Goal: Navigation & Orientation: Find specific page/section

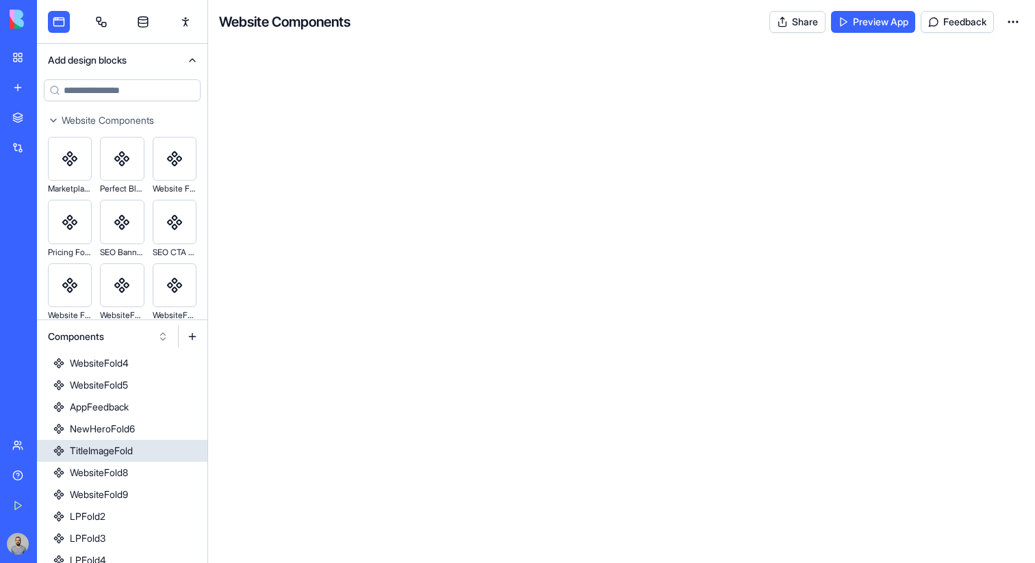
scroll to position [337, 0]
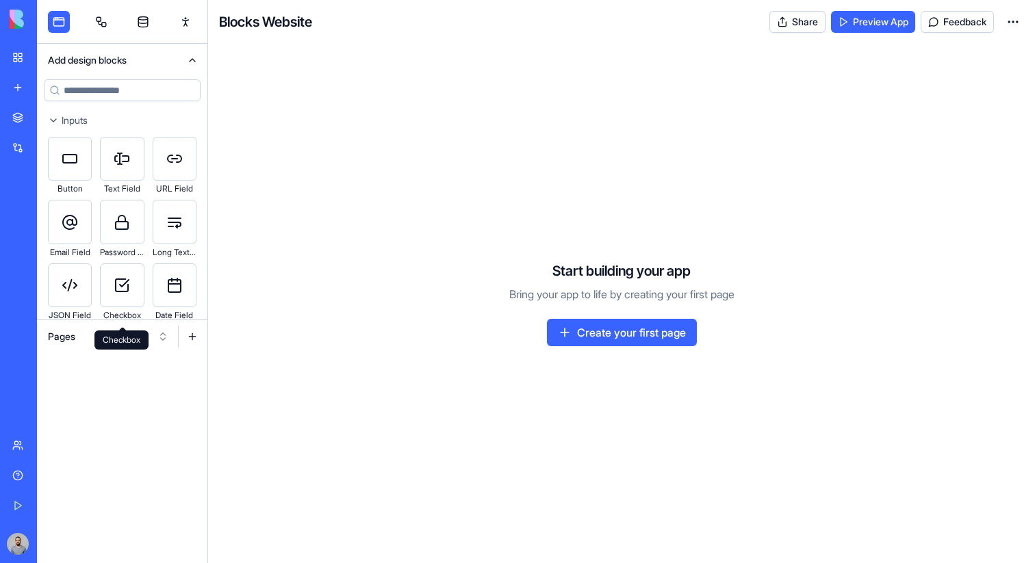
click at [107, 342] on div "Checkbox Checkbox" at bounding box center [121, 340] width 54 height 19
click at [90, 342] on button "Pages" at bounding box center [108, 337] width 134 height 22
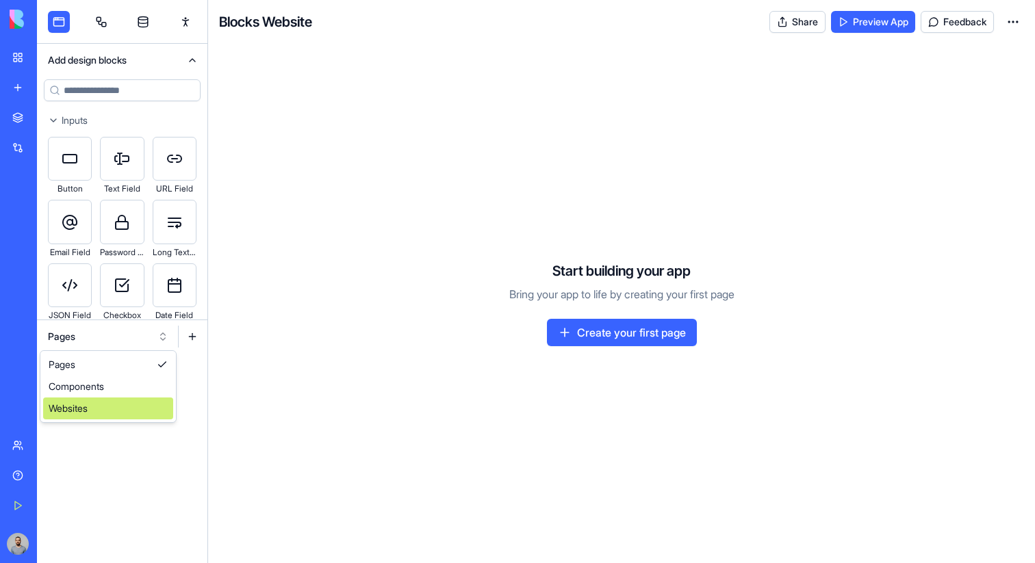
click at [119, 403] on div "Websites" at bounding box center [108, 409] width 130 height 22
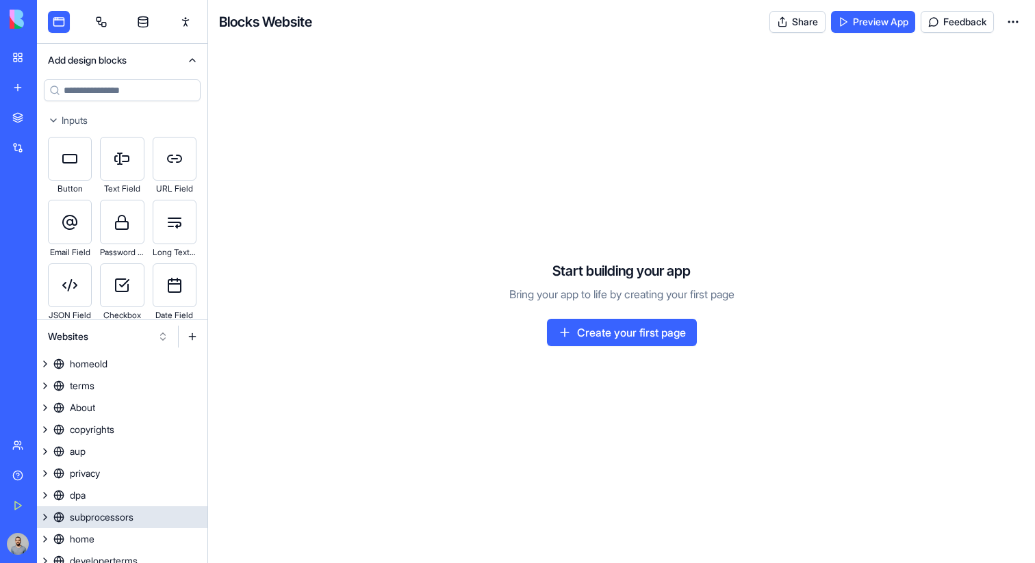
scroll to position [118, 0]
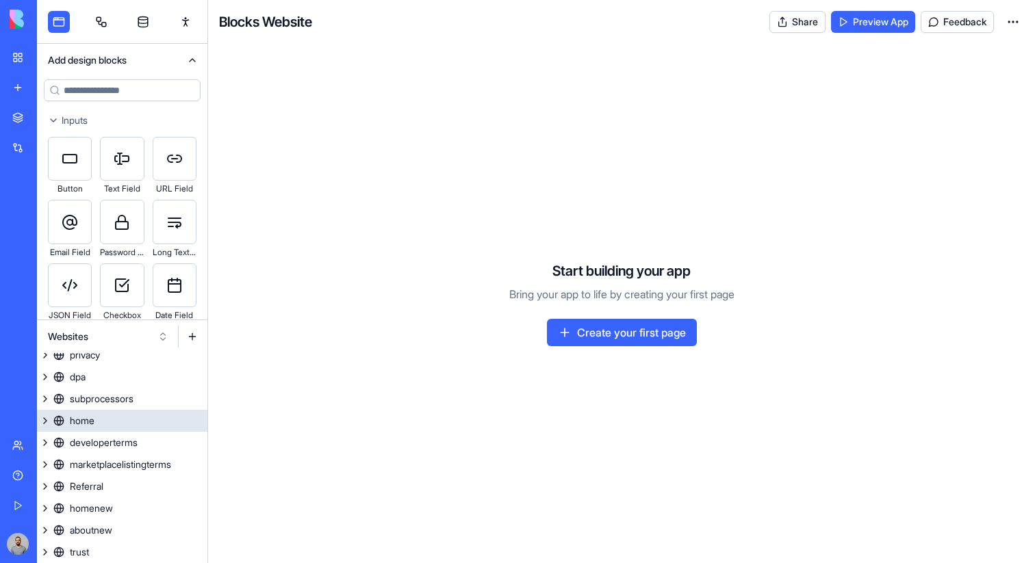
click at [126, 424] on link "home" at bounding box center [122, 421] width 170 height 22
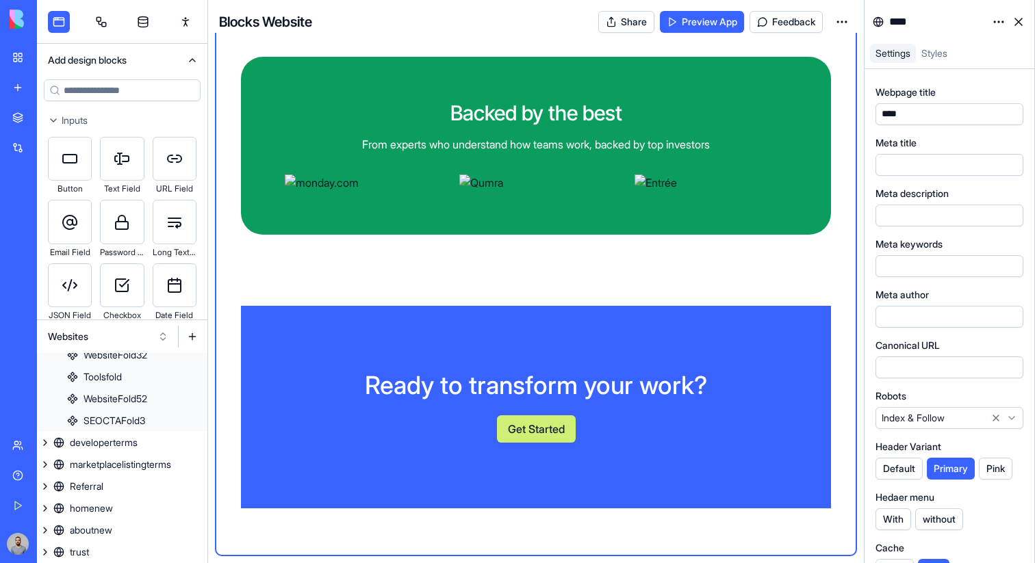
scroll to position [3127, 0]
click at [135, 506] on link "homenew" at bounding box center [122, 509] width 170 height 22
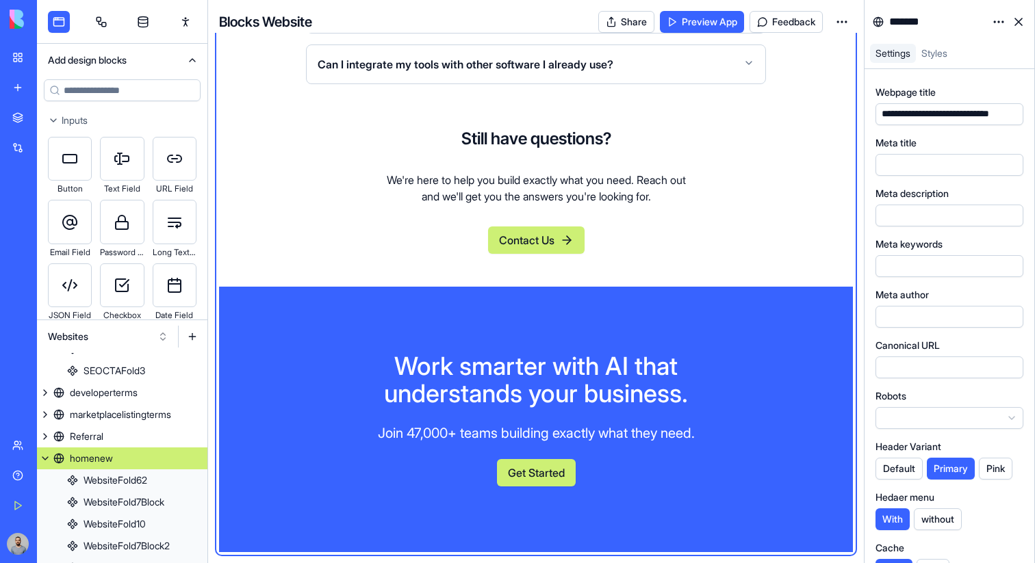
scroll to position [5618, 0]
click at [352, 479] on div "Work smarter with AI that understands your business. Join 47,000+ teams buildin…" at bounding box center [536, 420] width 634 height 266
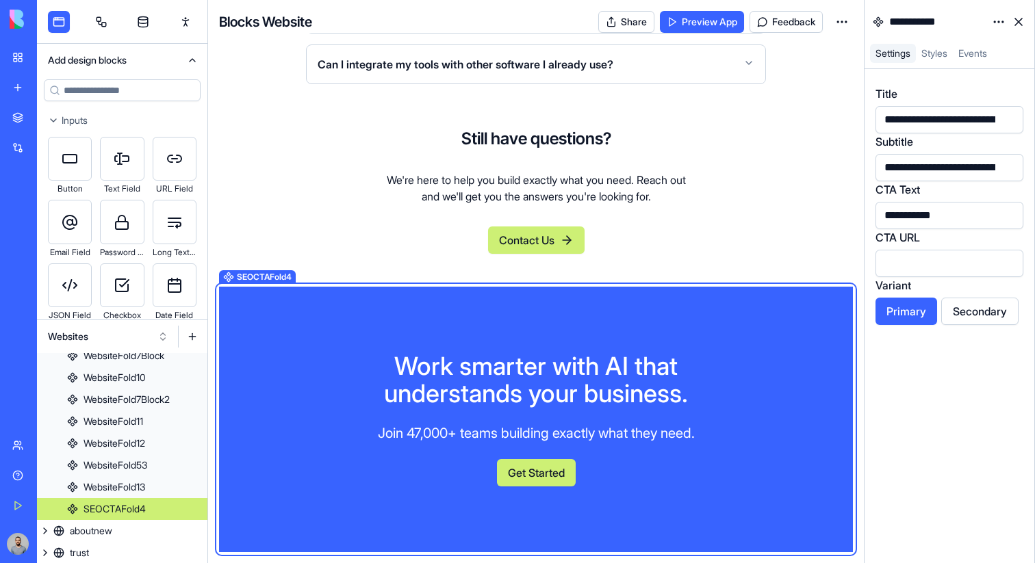
scroll to position [469, 0]
click at [947, 50] on span "Styles" at bounding box center [934, 53] width 26 height 12
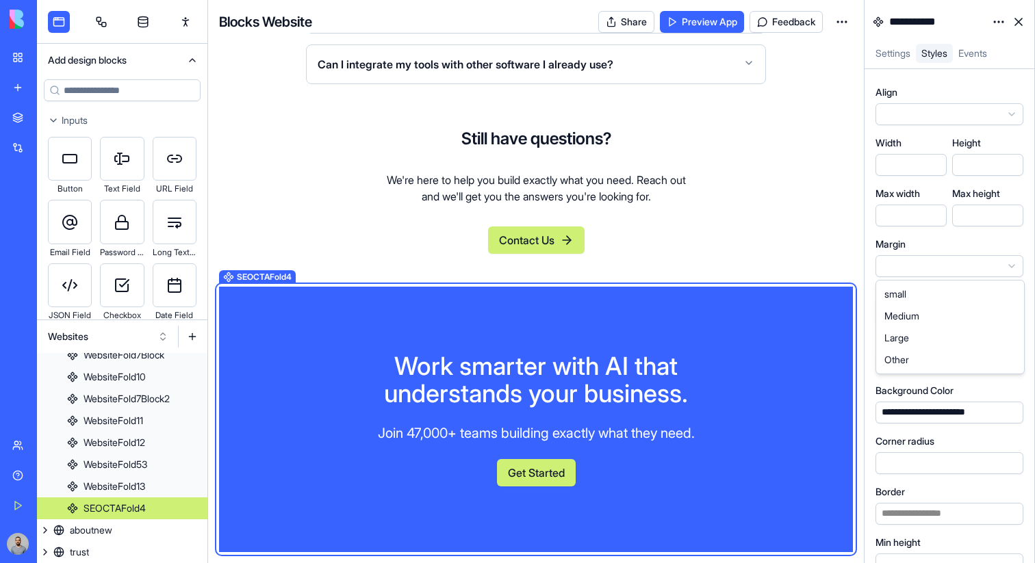
click at [928, 274] on html "BETA My Workspace New app Marketplace Integrations Recent Google Ads Template G…" at bounding box center [517, 281] width 1035 height 563
click at [994, 264] on icon at bounding box center [995, 265] width 5 height 5
click at [977, 308] on div at bounding box center [936, 311] width 118 height 15
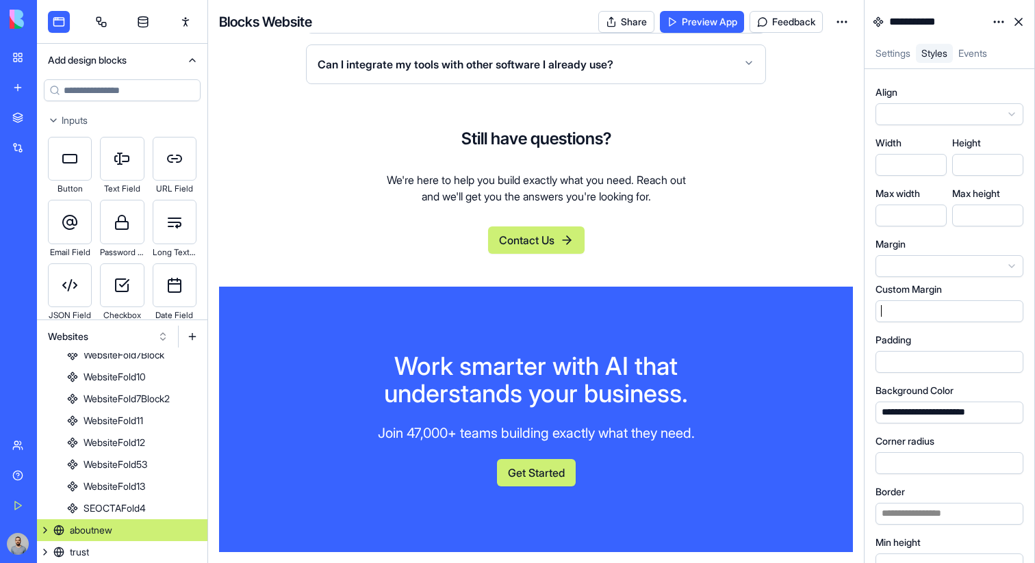
click at [107, 528] on div "aboutnew" at bounding box center [91, 531] width 42 height 14
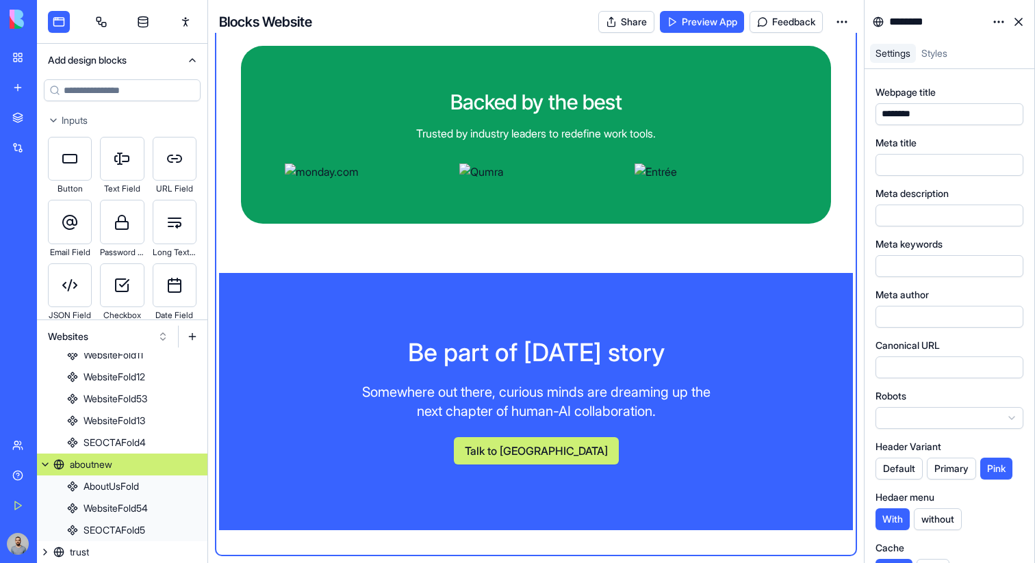
scroll to position [1292, 0]
click at [339, 450] on div "Be part of tomorrow's story Somewhere out there, curious minds are dreaming up …" at bounding box center [536, 401] width 634 height 257
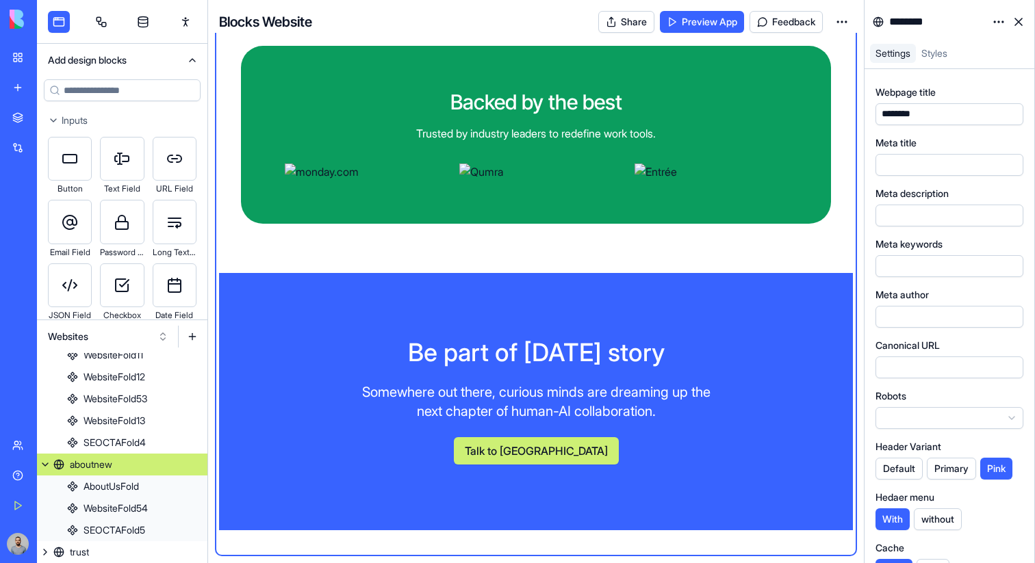
click at [943, 49] on span "Styles" at bounding box center [934, 53] width 26 height 12
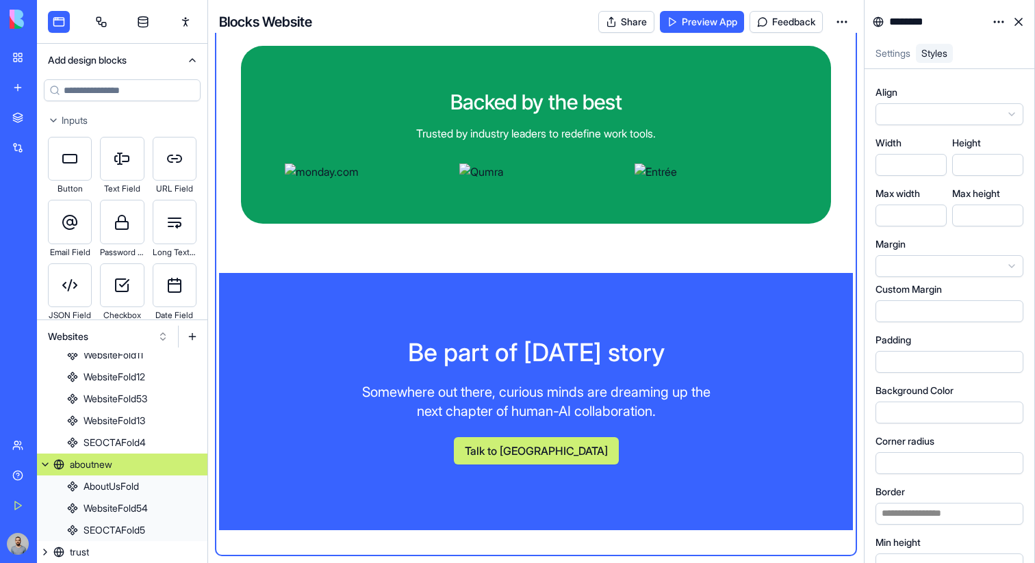
click at [906, 47] on span "Settings" at bounding box center [892, 53] width 35 height 12
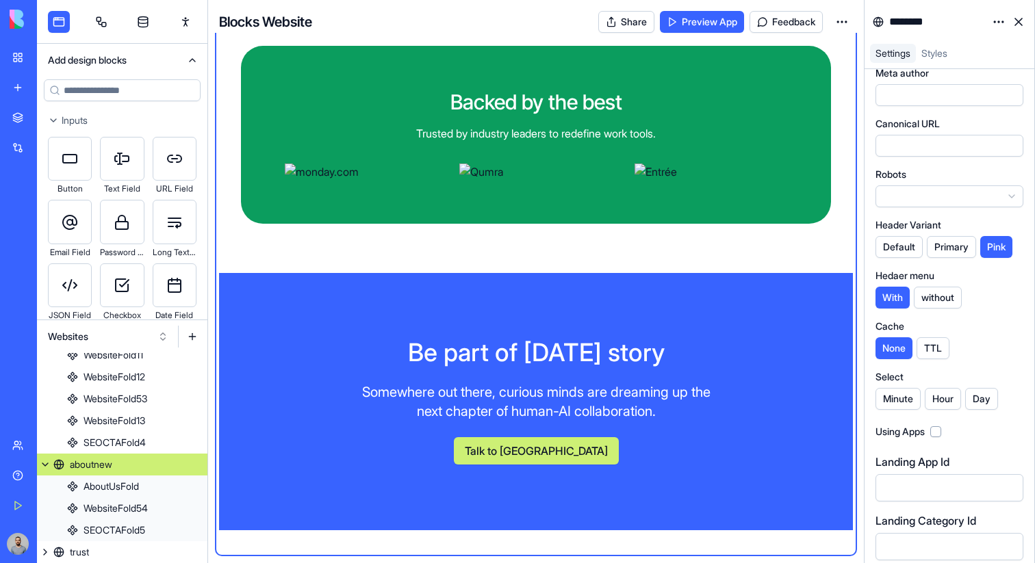
scroll to position [252, 0]
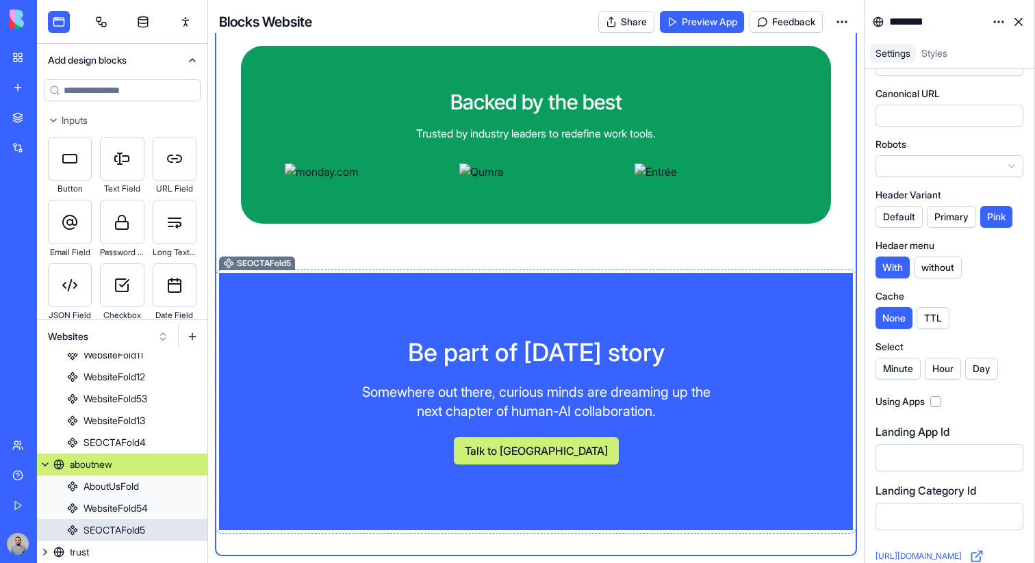
click at [764, 422] on div "Be part of tomorrow's story Somewhere out there, curious minds are dreaming up …" at bounding box center [536, 401] width 634 height 257
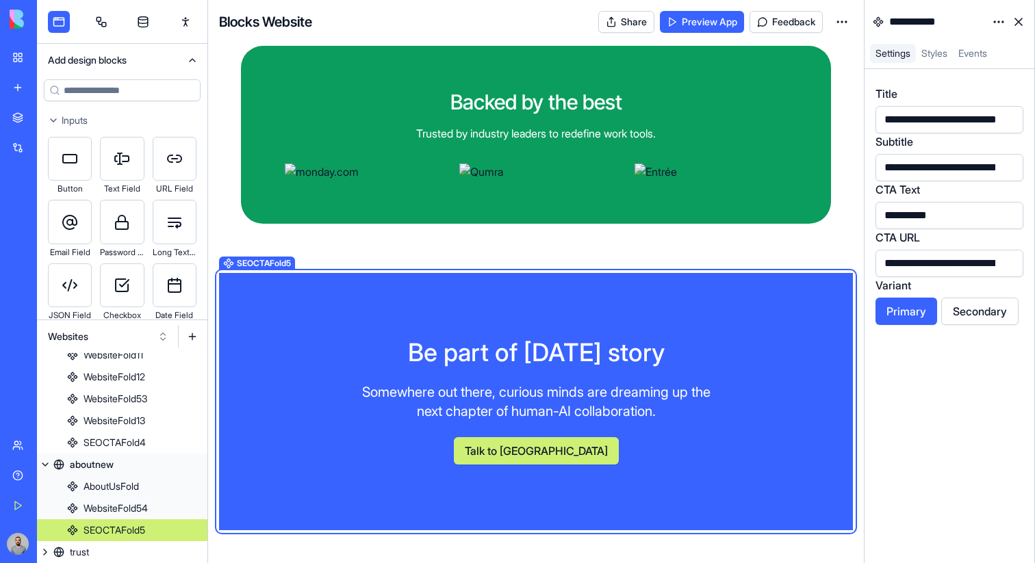
click at [644, 460] on div "Talk to us" at bounding box center [536, 450] width 350 height 27
click at [938, 44] on link "Styles" at bounding box center [934, 53] width 37 height 19
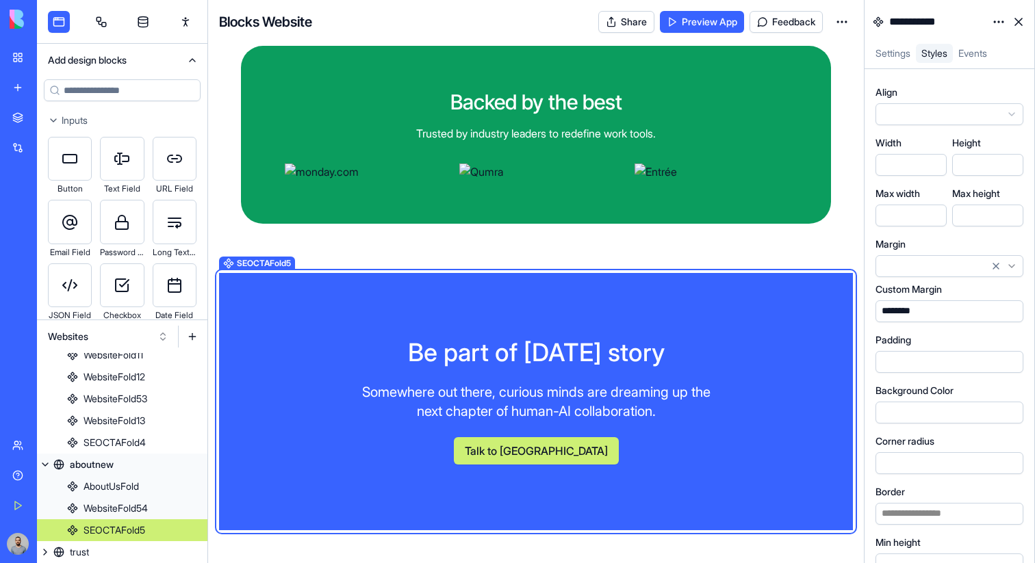
click at [899, 312] on div "********" at bounding box center [901, 312] width 48 height 14
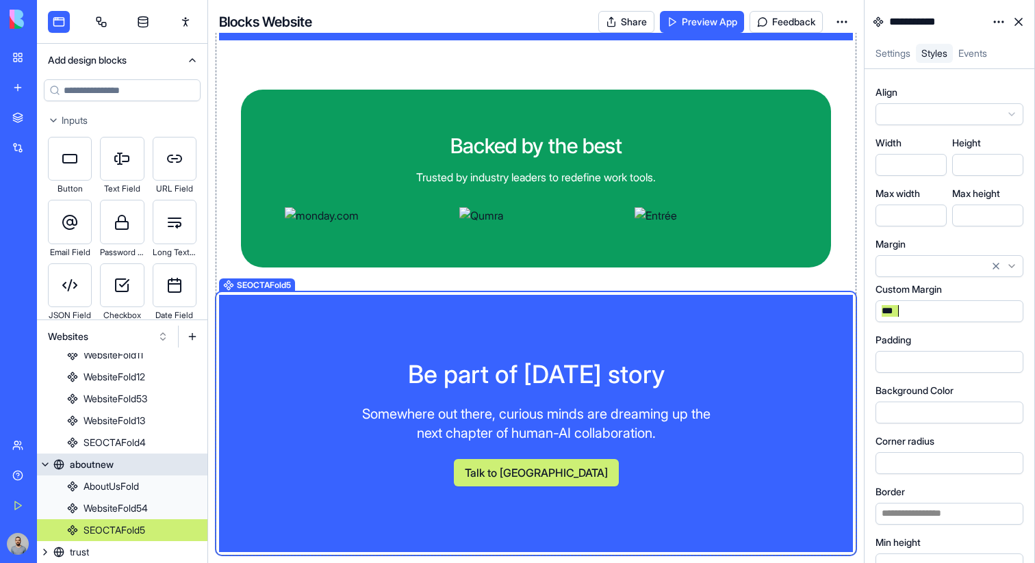
click at [94, 466] on div "aboutnew" at bounding box center [92, 465] width 44 height 14
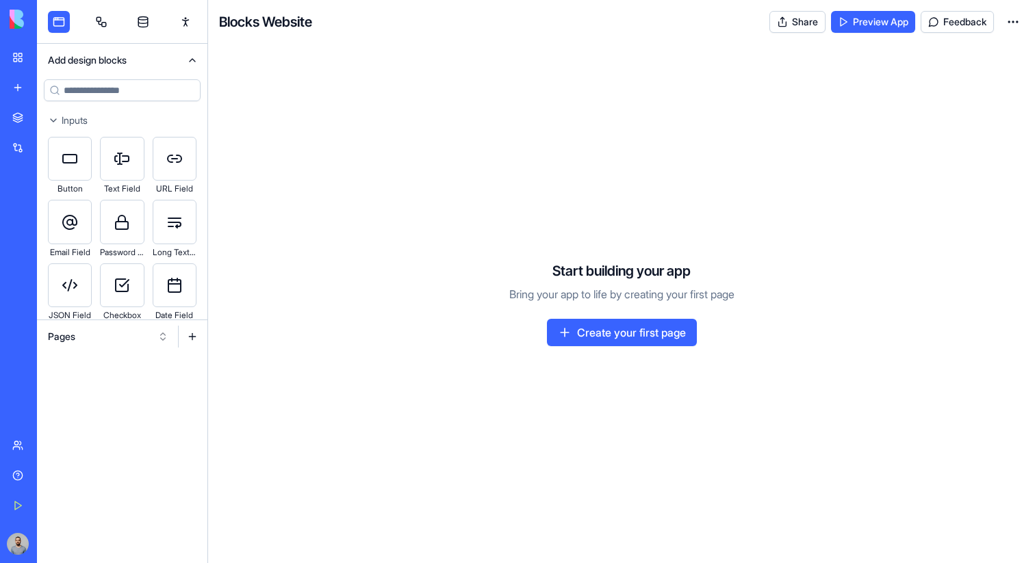
click at [132, 342] on button "Pages" at bounding box center [108, 337] width 134 height 22
click at [134, 337] on button "Pages" at bounding box center [108, 337] width 134 height 22
